Goal: Download file/media

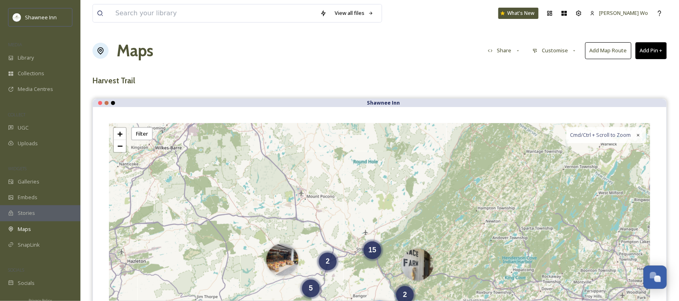
scroll to position [799, 0]
click at [35, 138] on div "Uploads" at bounding box center [40, 144] width 80 height 16
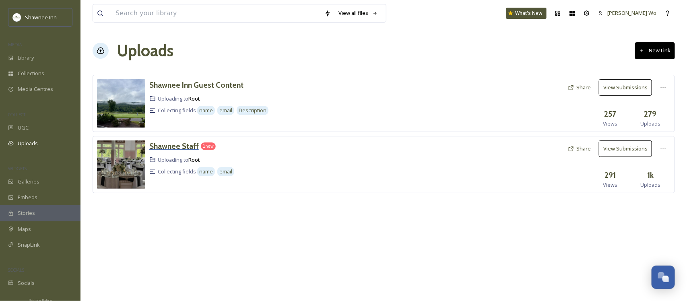
click at [175, 148] on h3 "Shawnee Staff" at bounding box center [173, 146] width 49 height 10
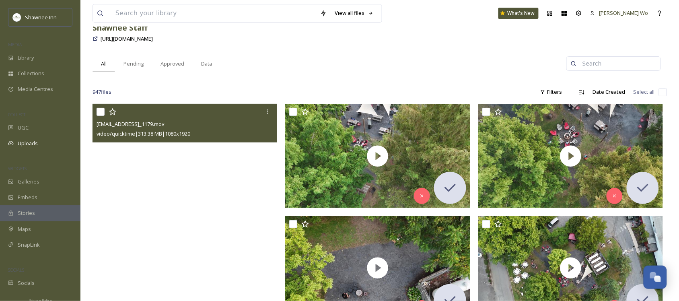
scroll to position [50, 0]
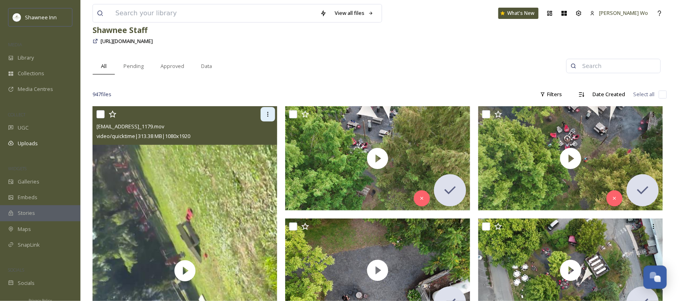
click at [266, 114] on icon at bounding box center [268, 114] width 6 height 6
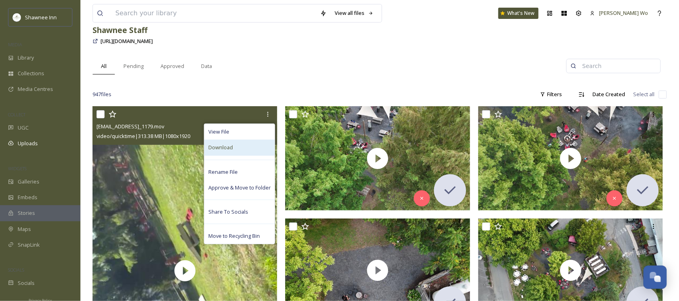
click at [241, 151] on div "Download" at bounding box center [239, 148] width 70 height 16
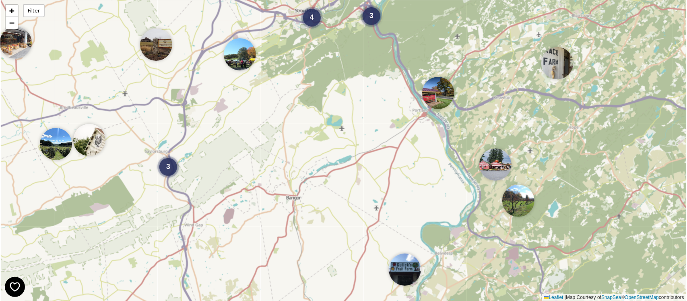
drag, startPoint x: 282, startPoint y: 224, endPoint x: 280, endPoint y: 192, distance: 31.5
click at [280, 192] on div "3 4 3 7 + − Leaflet | Map Courtesy of SnapSea © OpenStreetMap contributors" at bounding box center [343, 150] width 685 height 301
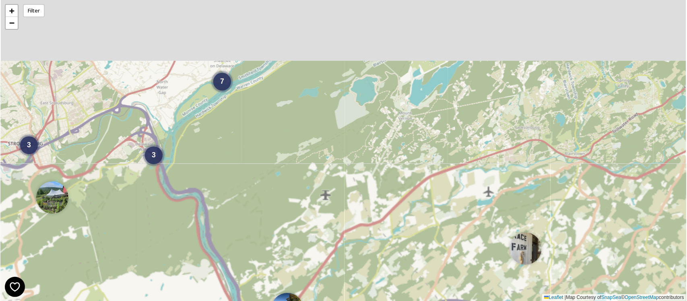
drag, startPoint x: 321, startPoint y: 105, endPoint x: 294, endPoint y: 226, distance: 123.5
click at [294, 226] on div "2 3 3 7 + − Leaflet | Map Courtesy of SnapSea © OpenStreetMap contributors" at bounding box center [343, 150] width 685 height 301
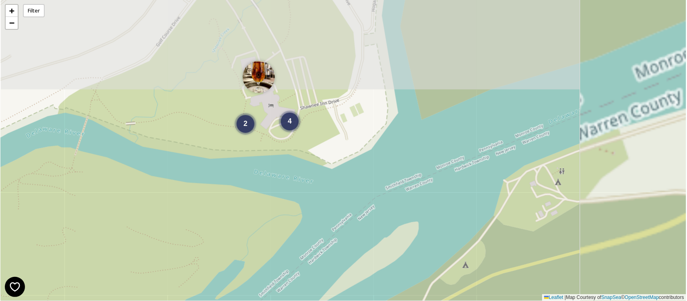
drag, startPoint x: 236, startPoint y: 45, endPoint x: 255, endPoint y: 226, distance: 181.5
click at [255, 226] on div "2 4 + − Leaflet | Map Courtesy of SnapSea © OpenStreetMap contributors" at bounding box center [343, 150] width 685 height 301
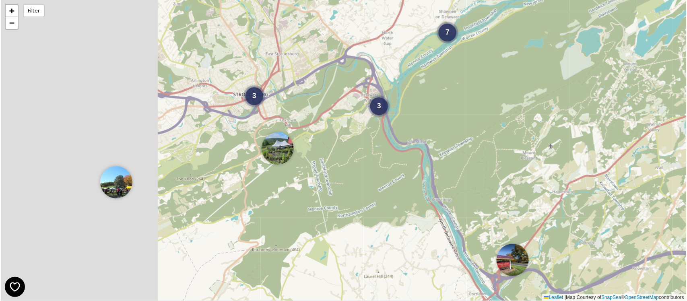
drag, startPoint x: 243, startPoint y: 245, endPoint x: 489, endPoint y: 135, distance: 269.3
click at [489, 135] on div "2 3 3 7 + − Leaflet | Map Courtesy of SnapSea © OpenStreetMap contributors" at bounding box center [343, 150] width 685 height 301
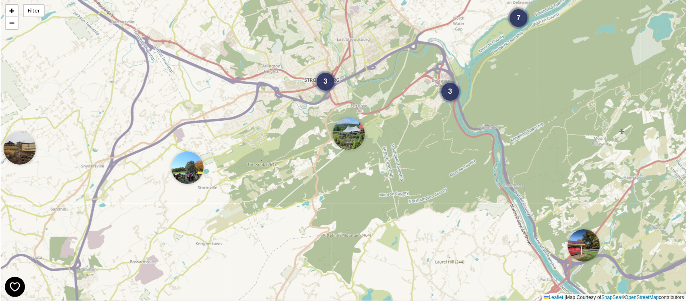
drag, startPoint x: 278, startPoint y: 172, endPoint x: 269, endPoint y: 185, distance: 16.0
click at [269, 185] on div "2 3 3 7 + − Leaflet | Map Courtesy of SnapSea © OpenStreetMap contributors" at bounding box center [343, 150] width 685 height 301
